Goal: Task Accomplishment & Management: Complete application form

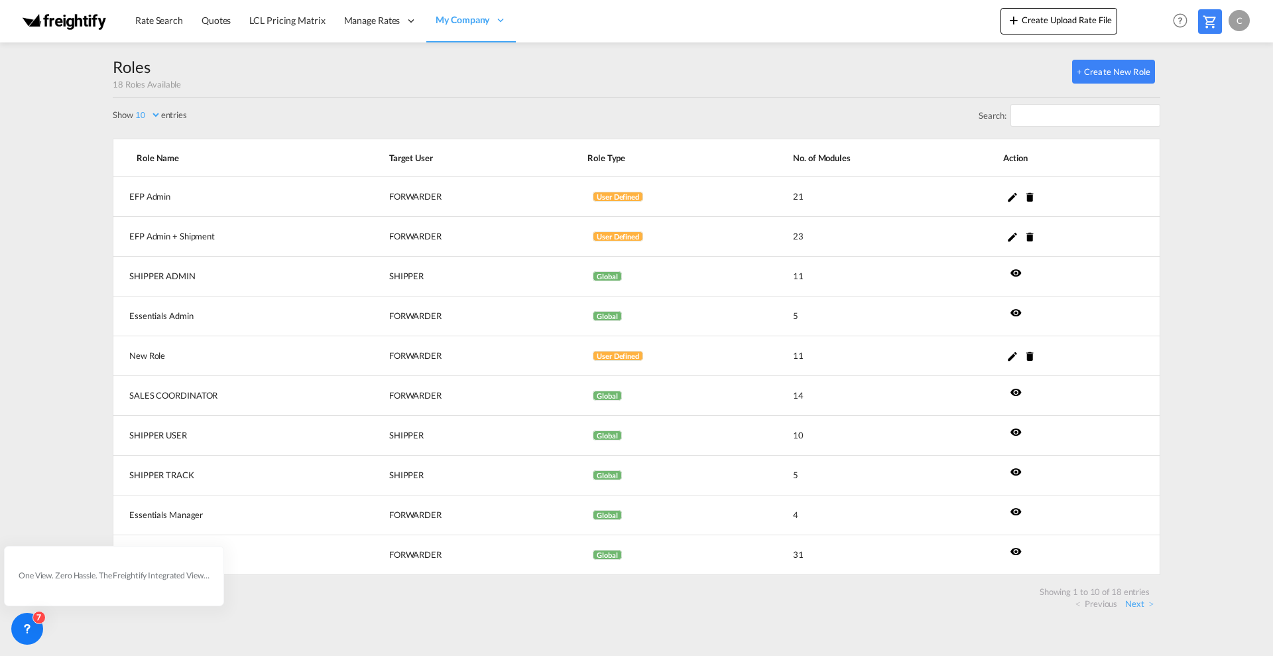
select select "10"
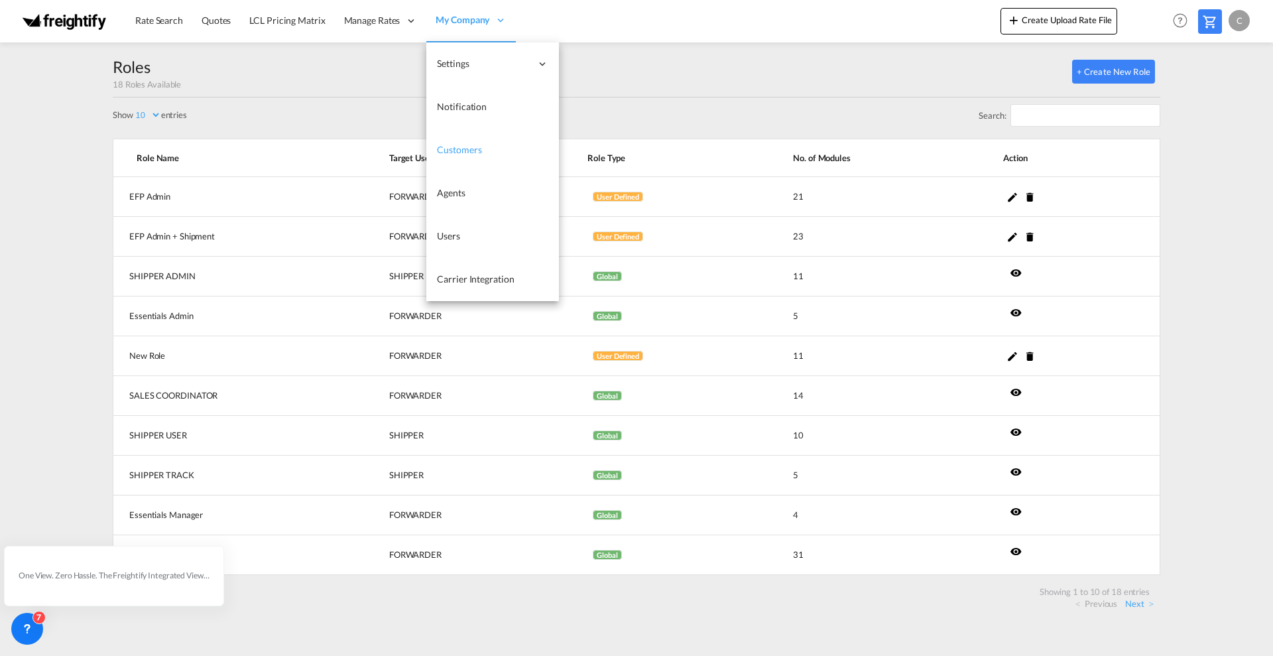
click at [469, 150] on span "Customers" at bounding box center [459, 149] width 44 height 11
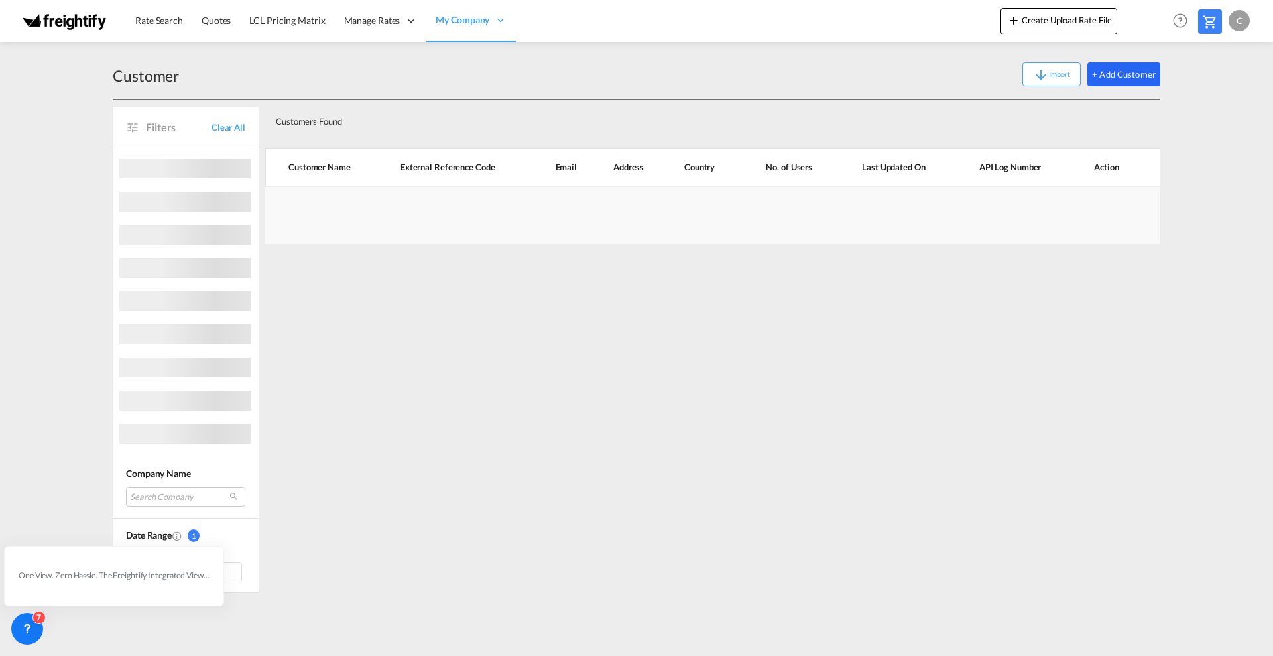
click at [1123, 72] on button "+ Add Customer" at bounding box center [1123, 74] width 73 height 24
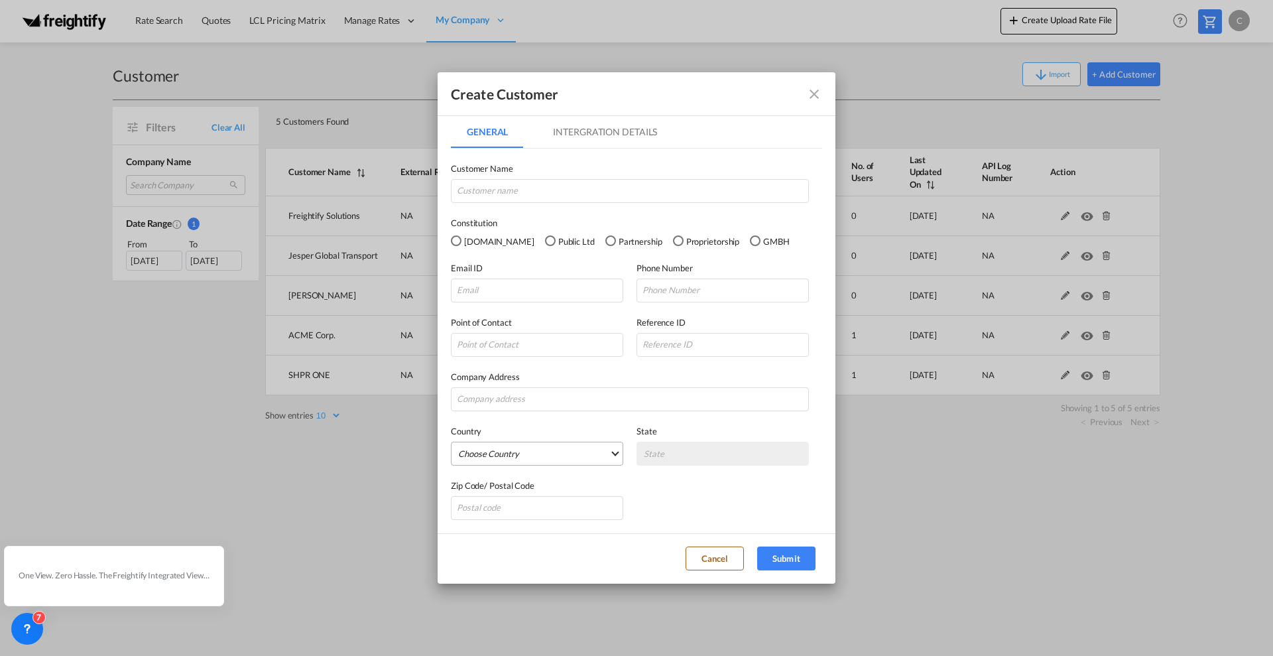
click at [613, 450] on md-select "Choose Country [GEOGRAPHIC_DATA] [GEOGRAPHIC_DATA] [GEOGRAPHIC_DATA] [US_STATE]…" at bounding box center [537, 454] width 172 height 24
click at [613, 450] on md-option "[GEOGRAPHIC_DATA]" at bounding box center [555, 453] width 217 height 32
click at [542, 424] on label "Country" at bounding box center [537, 430] width 172 height 13
click at [526, 402] on input "GeneralIntergration Details ..." at bounding box center [630, 399] width 358 height 24
click at [487, 402] on input "GeneralIntergration Details ..." at bounding box center [630, 399] width 358 height 24
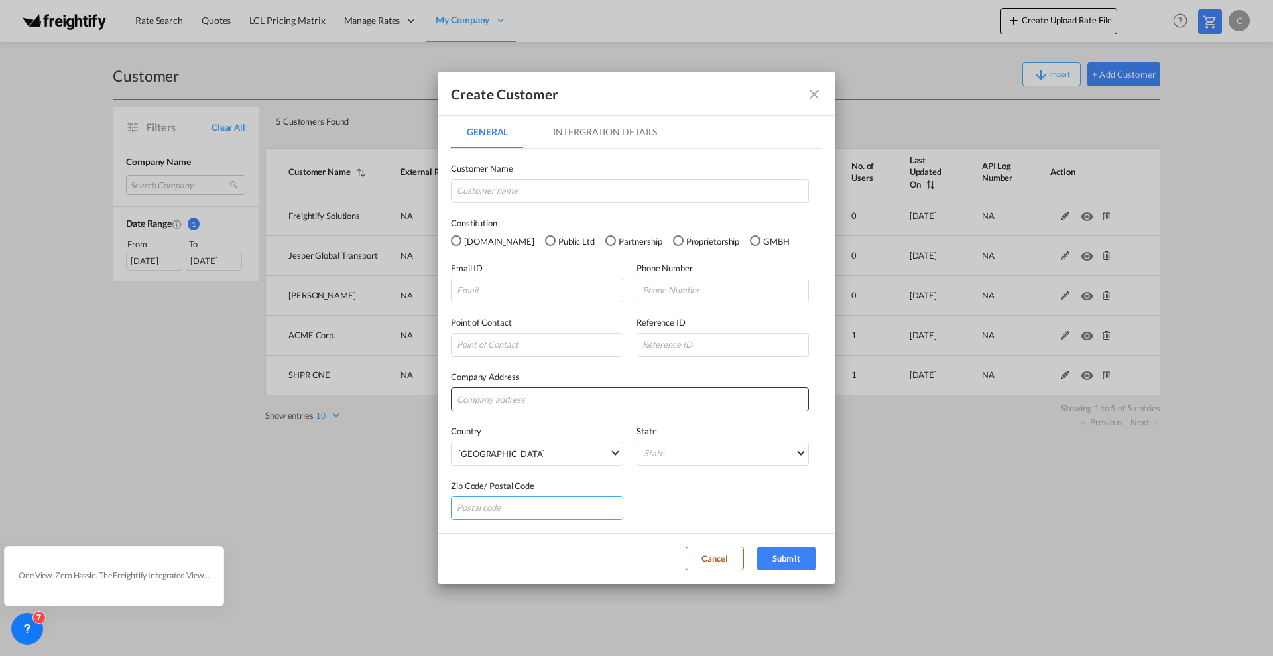
click at [483, 514] on input "GeneralIntergration Details ..." at bounding box center [537, 508] width 172 height 24
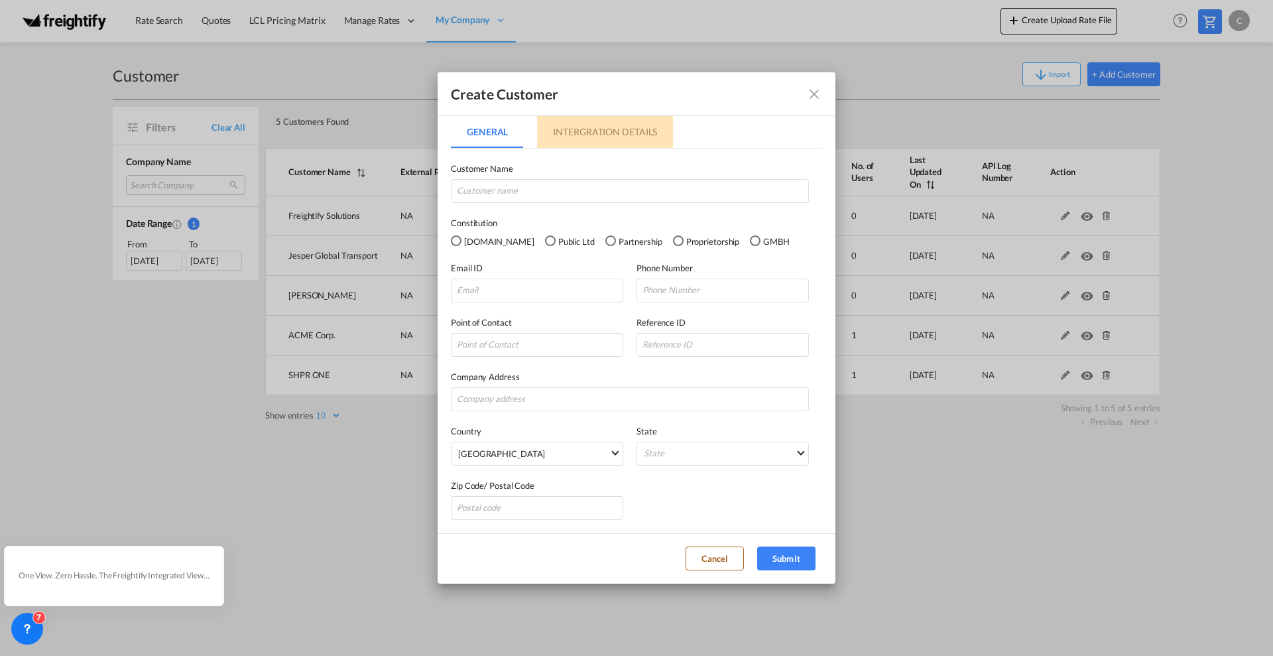
click at [595, 127] on md-tab-item "Intergration Details" at bounding box center [605, 132] width 136 height 32
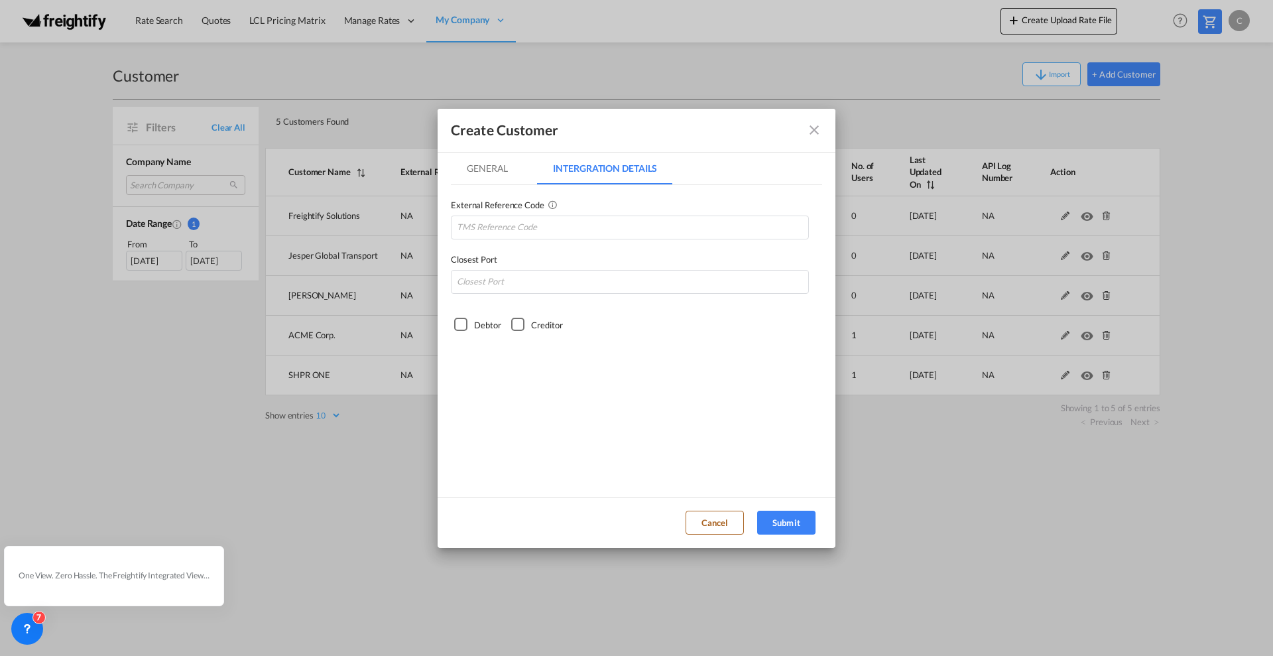
click at [483, 170] on md-tab-item "General" at bounding box center [487, 168] width 73 height 32
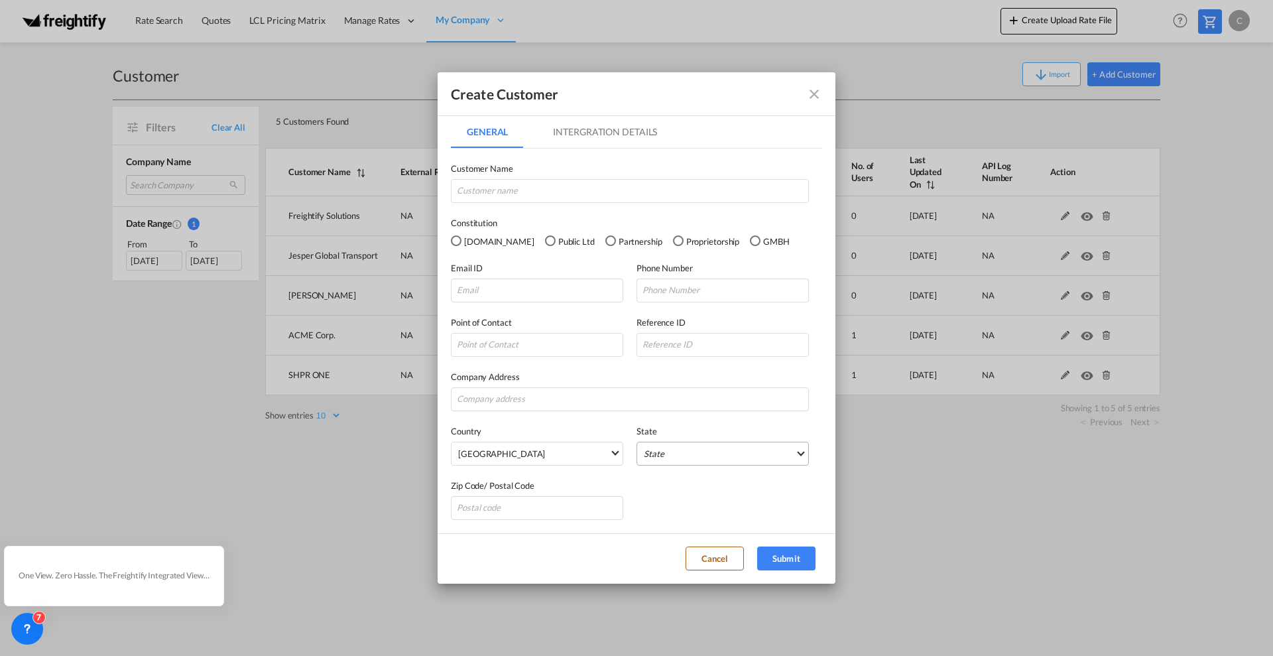
click at [805, 445] on md-select "State Badakhshan Badgis Baglan Balkh Bamiyan [PERSON_NAME] Gawr [GEOGRAPHIC_DAT…" at bounding box center [722, 454] width 172 height 24
click at [533, 550] on md-backdrop at bounding box center [636, 328] width 1273 height 656
click at [707, 560] on button "Cancel" at bounding box center [714, 558] width 58 height 24
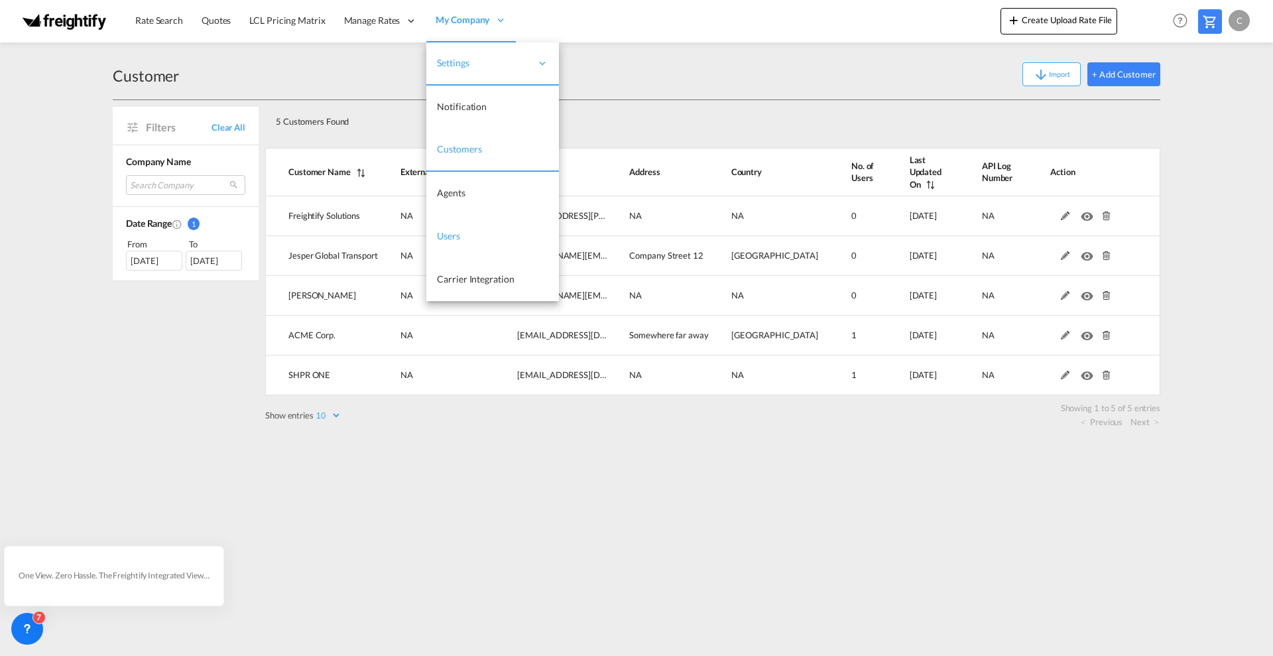
click at [455, 232] on span "Users" at bounding box center [448, 235] width 23 height 11
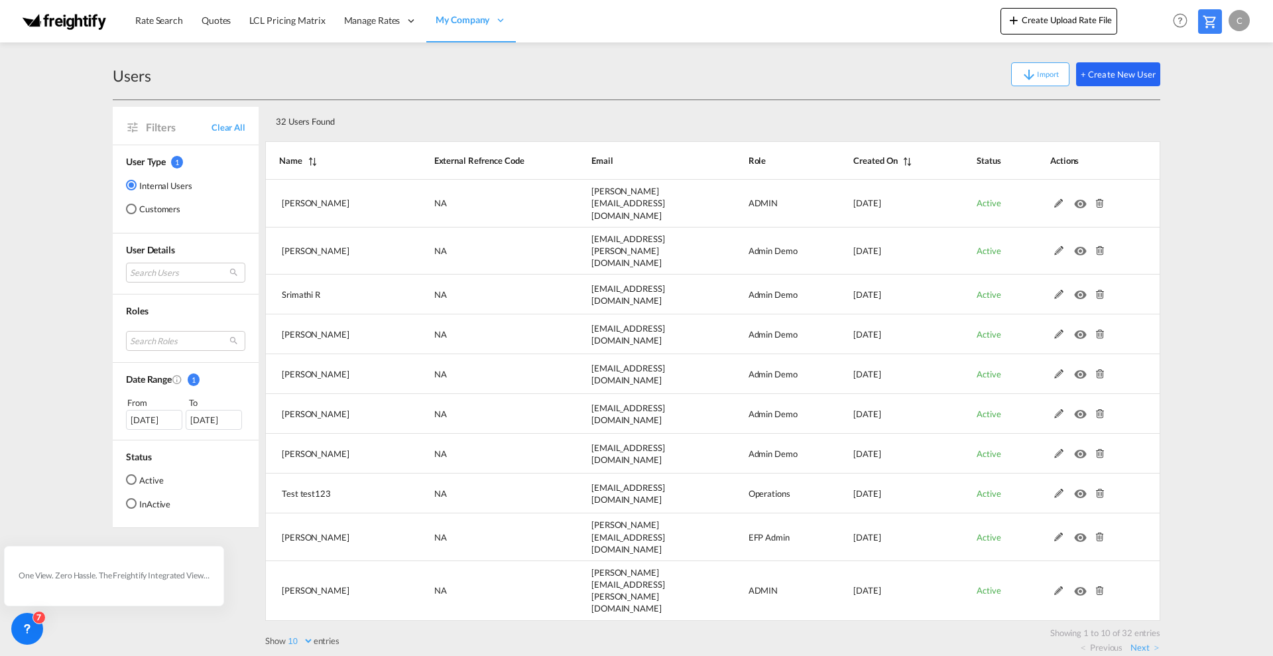
click at [1118, 74] on button "+ Create New User" at bounding box center [1118, 74] width 84 height 24
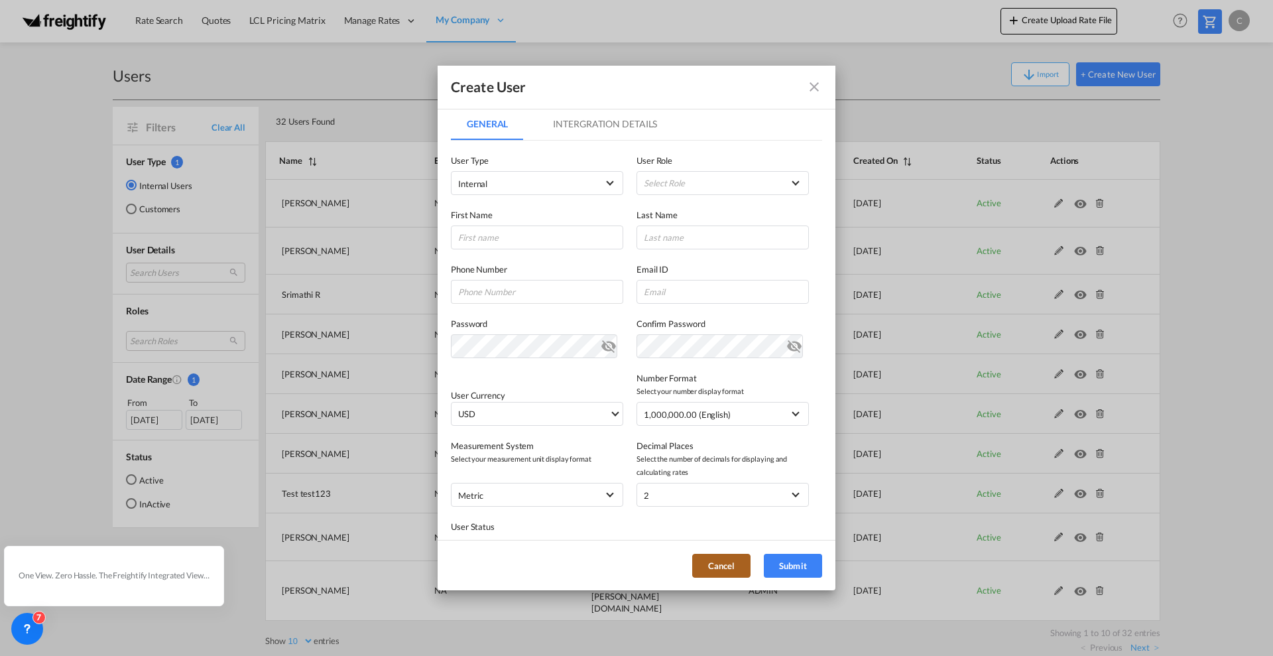
click at [709, 569] on button "Cancel" at bounding box center [721, 566] width 58 height 24
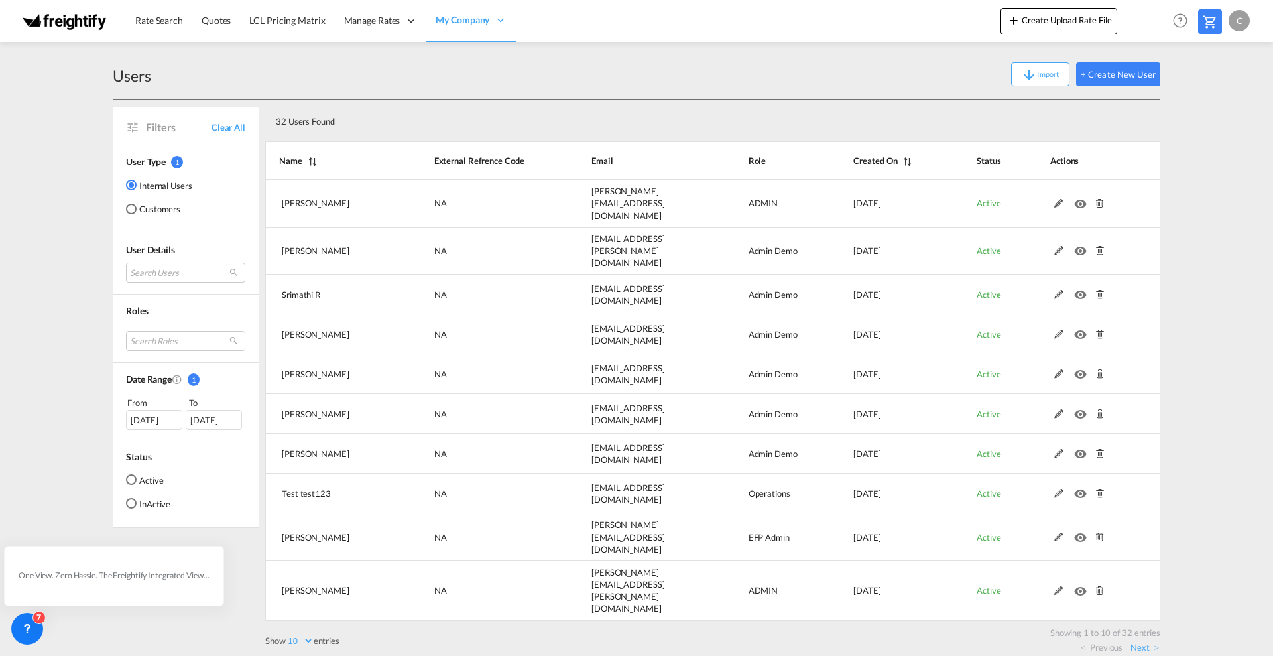
click at [145, 208] on md-radio-button "Customers" at bounding box center [159, 208] width 66 height 13
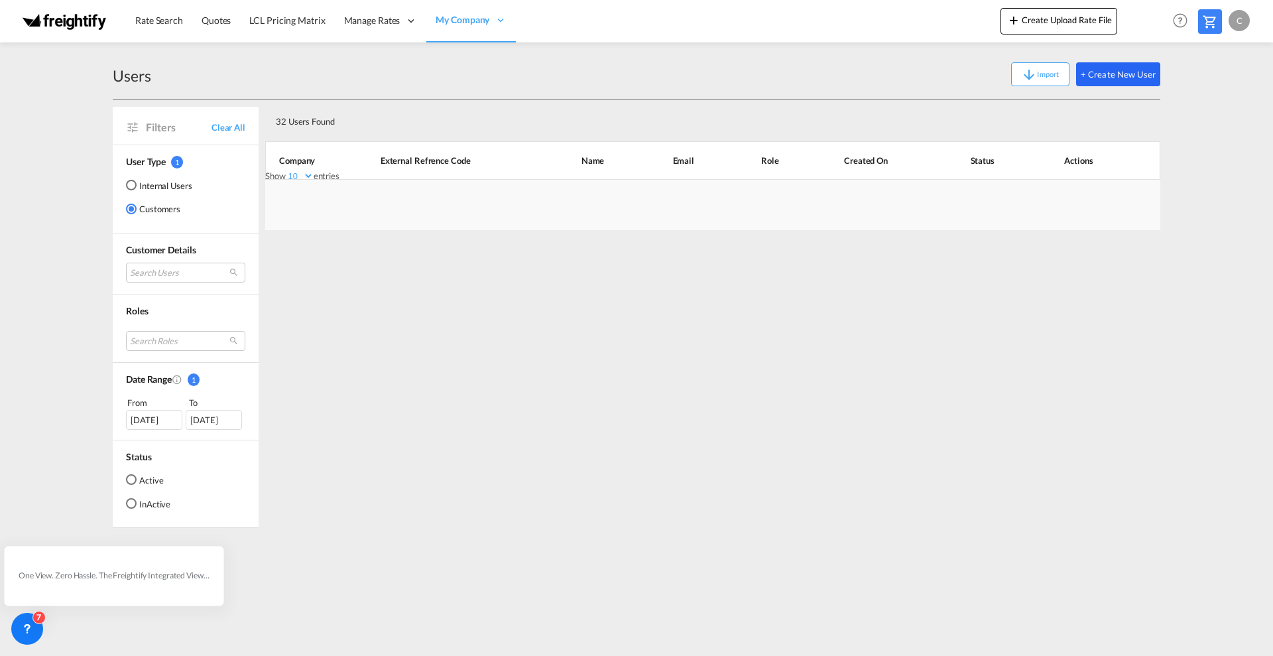
click at [1112, 72] on button "+ Create New User" at bounding box center [1118, 74] width 84 height 24
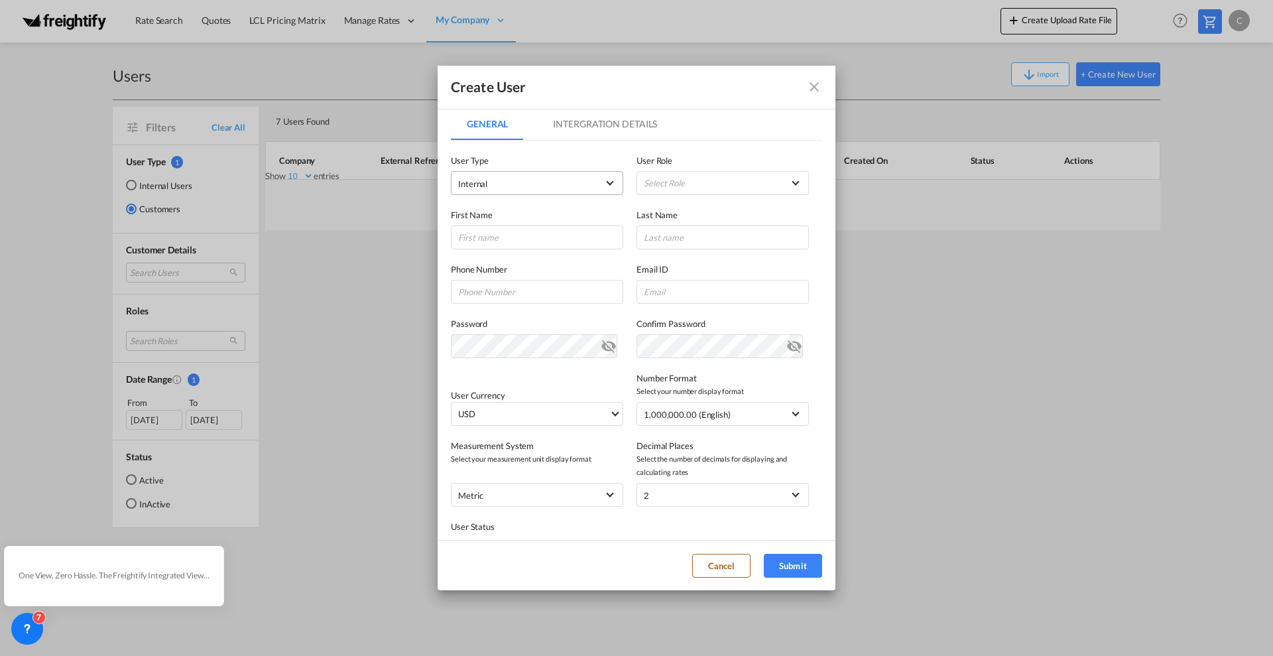
click at [608, 183] on md-select-value "Internal" at bounding box center [537, 182] width 158 height 17
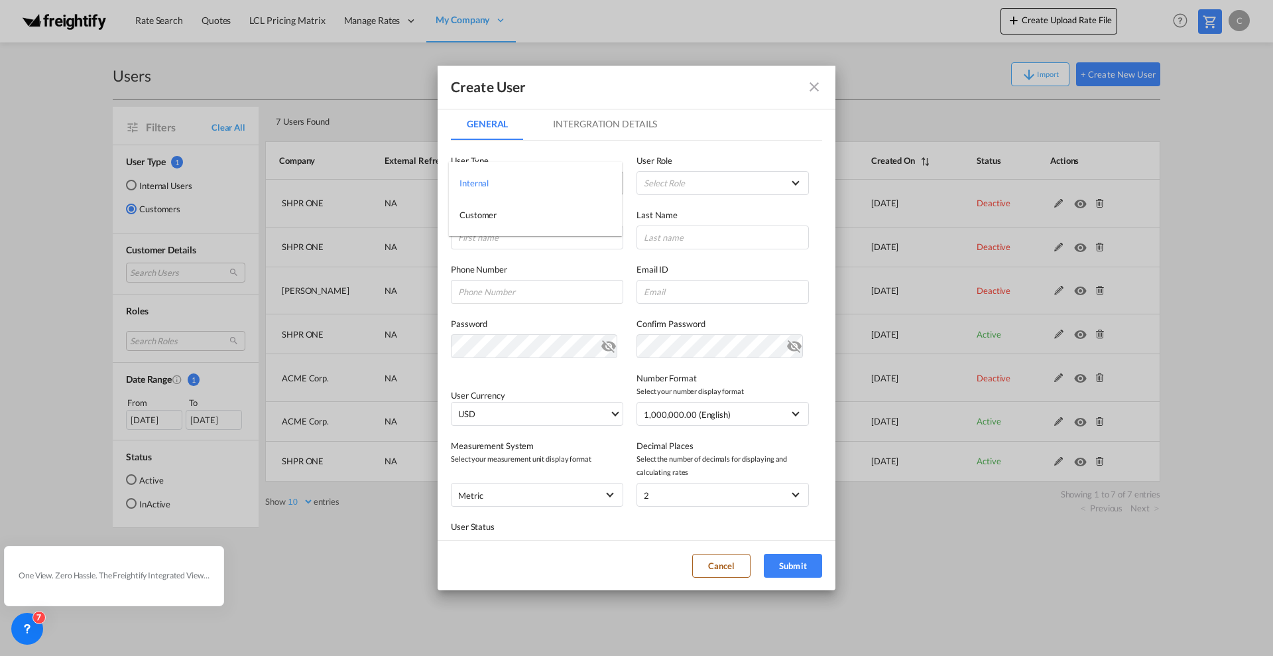
click at [608, 183] on md-option "Internal" at bounding box center [535, 183] width 173 height 32
click at [783, 186] on md-select "Select Role ADMIN GLOBAL Admin Demo USER_DEFINED EFP Admin USER_DEFINED EFP Adm…" at bounding box center [722, 183] width 172 height 24
click at [558, 207] on md-backdrop at bounding box center [636, 328] width 1273 height 656
click at [815, 84] on md-icon "icon-close fg-AAA8AD" at bounding box center [814, 87] width 16 height 16
